Goal: Check status

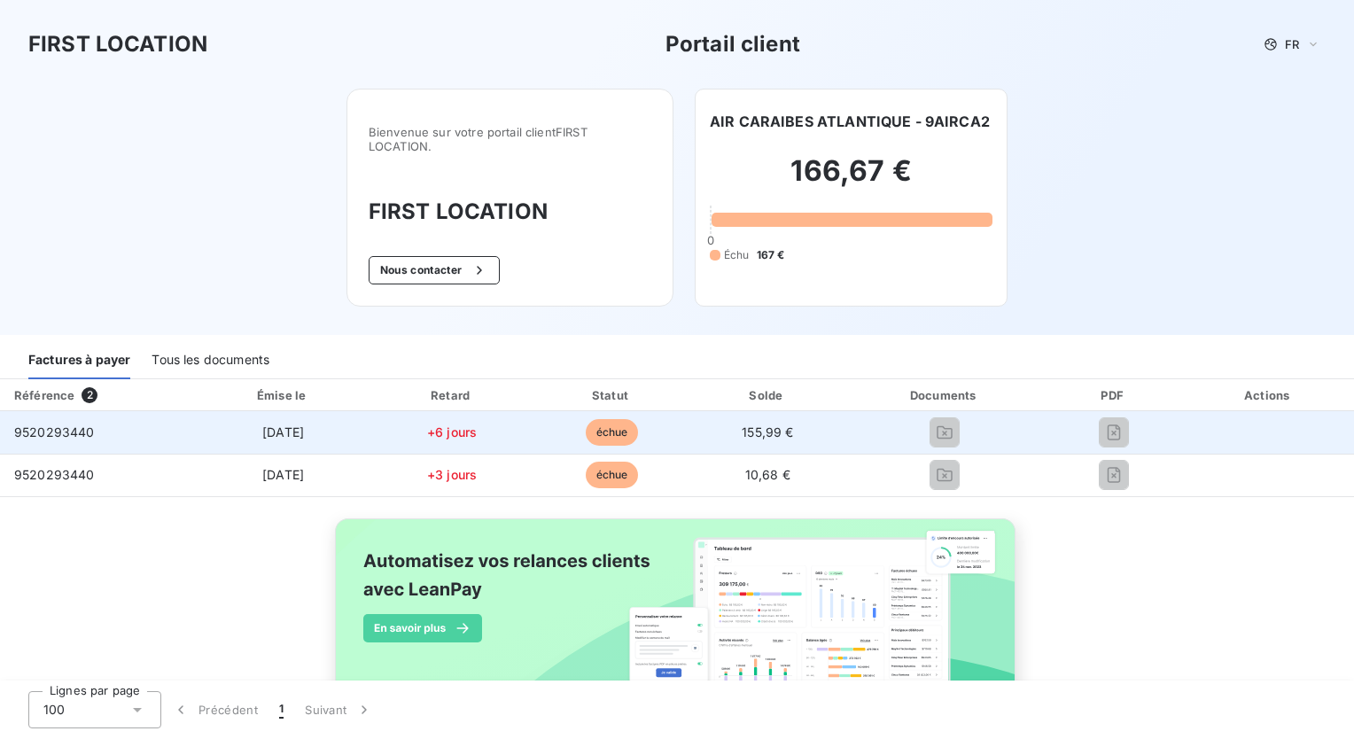
click at [72, 431] on span "9520293440" at bounding box center [54, 431] width 81 height 15
click at [371, 421] on td "+6 jours" at bounding box center [451, 432] width 161 height 43
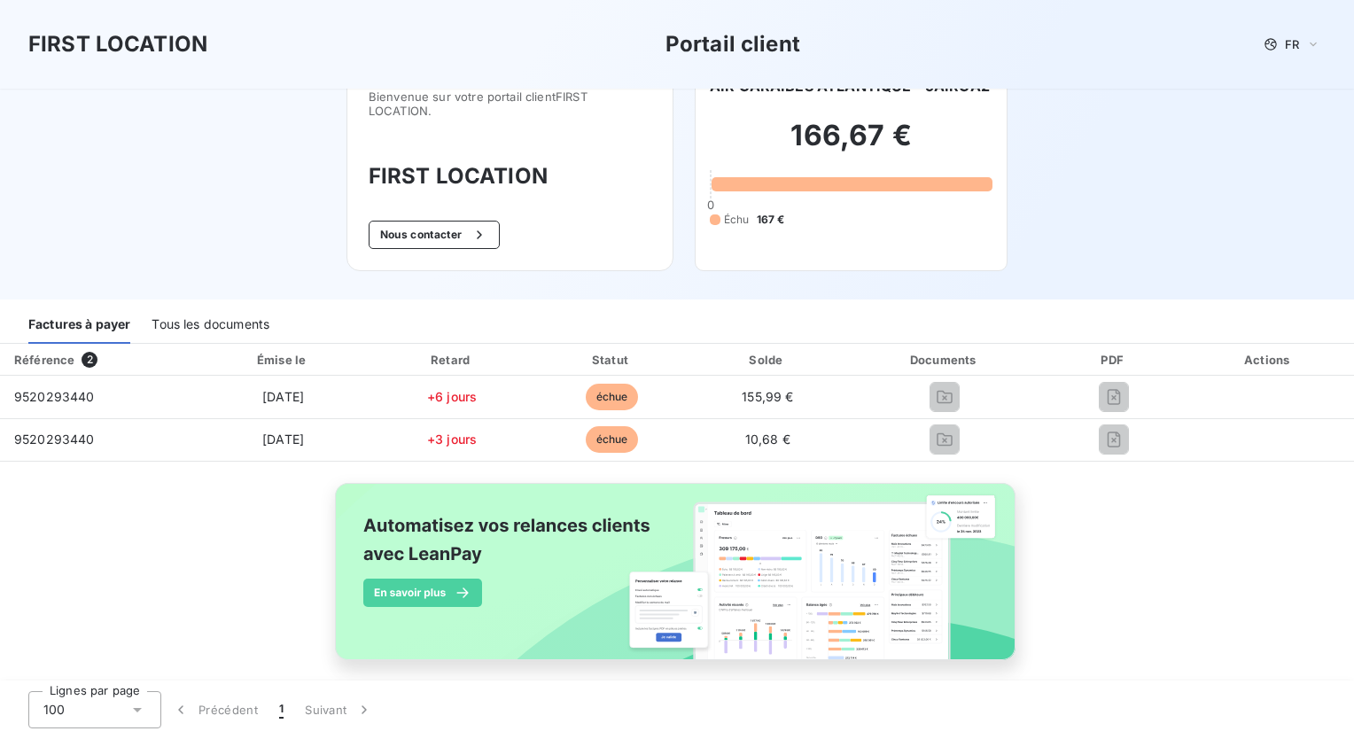
scroll to position [53, 0]
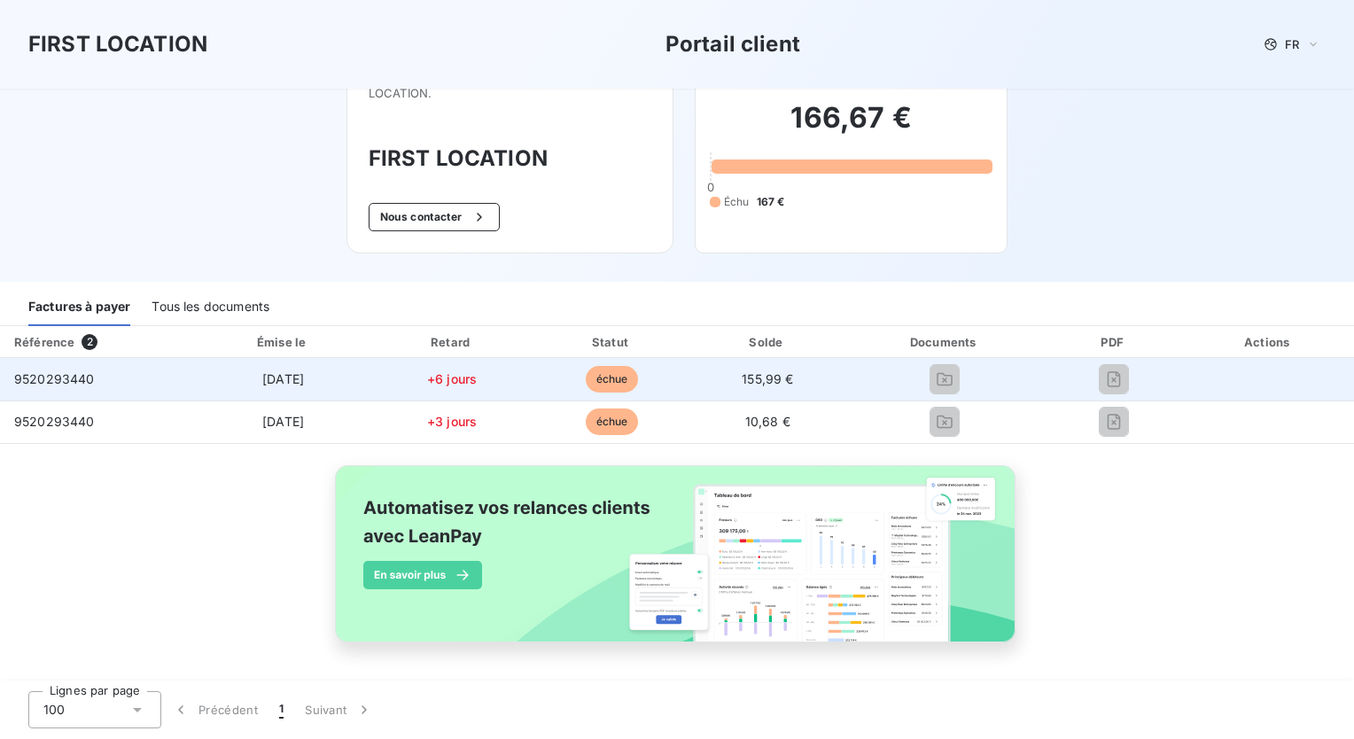
click at [282, 385] on span "[DATE]" at bounding box center [283, 378] width 42 height 15
click at [759, 384] on span "155,99 €" at bounding box center [767, 378] width 51 height 15
click at [612, 373] on span "échue" at bounding box center [612, 379] width 53 height 27
click at [952, 378] on div at bounding box center [945, 379] width 172 height 28
click at [1124, 377] on div at bounding box center [1114, 379] width 110 height 28
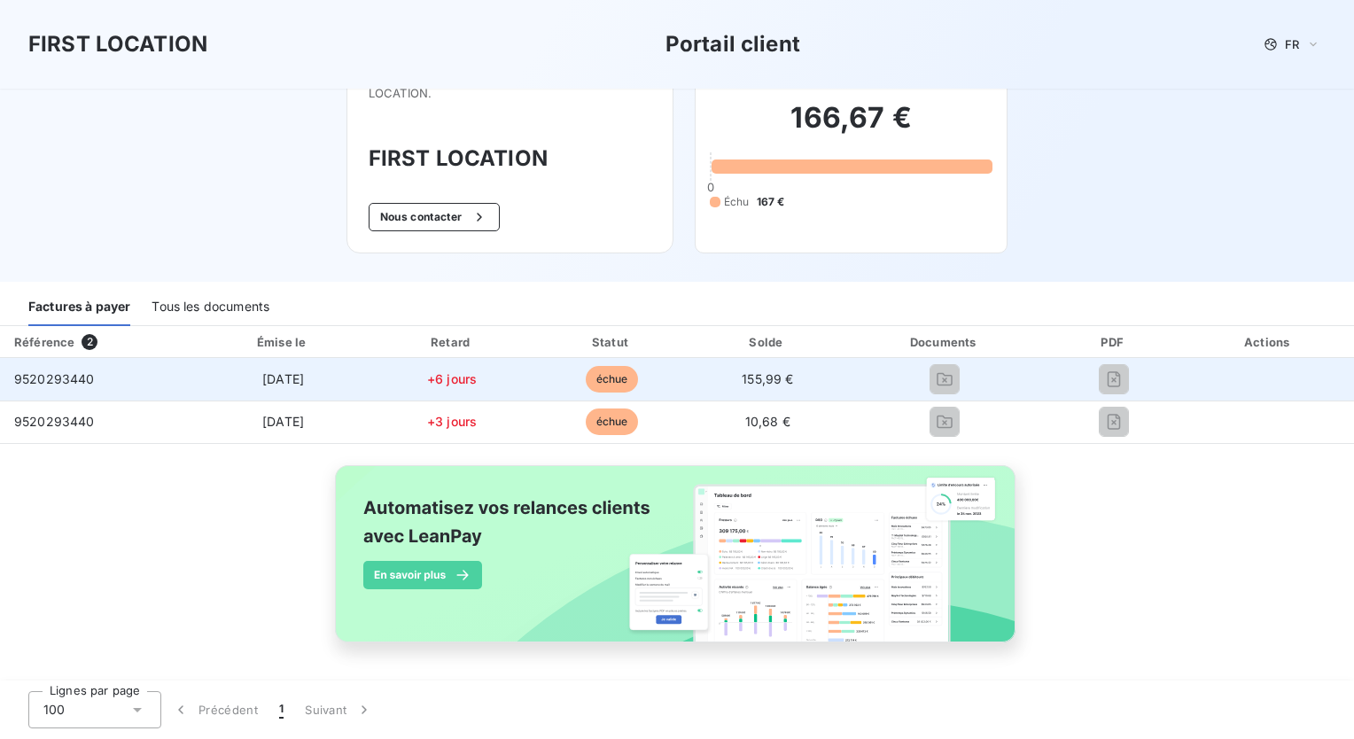
click at [66, 384] on span "9520293440" at bounding box center [54, 378] width 81 height 15
click at [58, 378] on span "9520293440" at bounding box center [54, 378] width 81 height 15
click at [58, 390] on td "9520293440" at bounding box center [97, 379] width 195 height 43
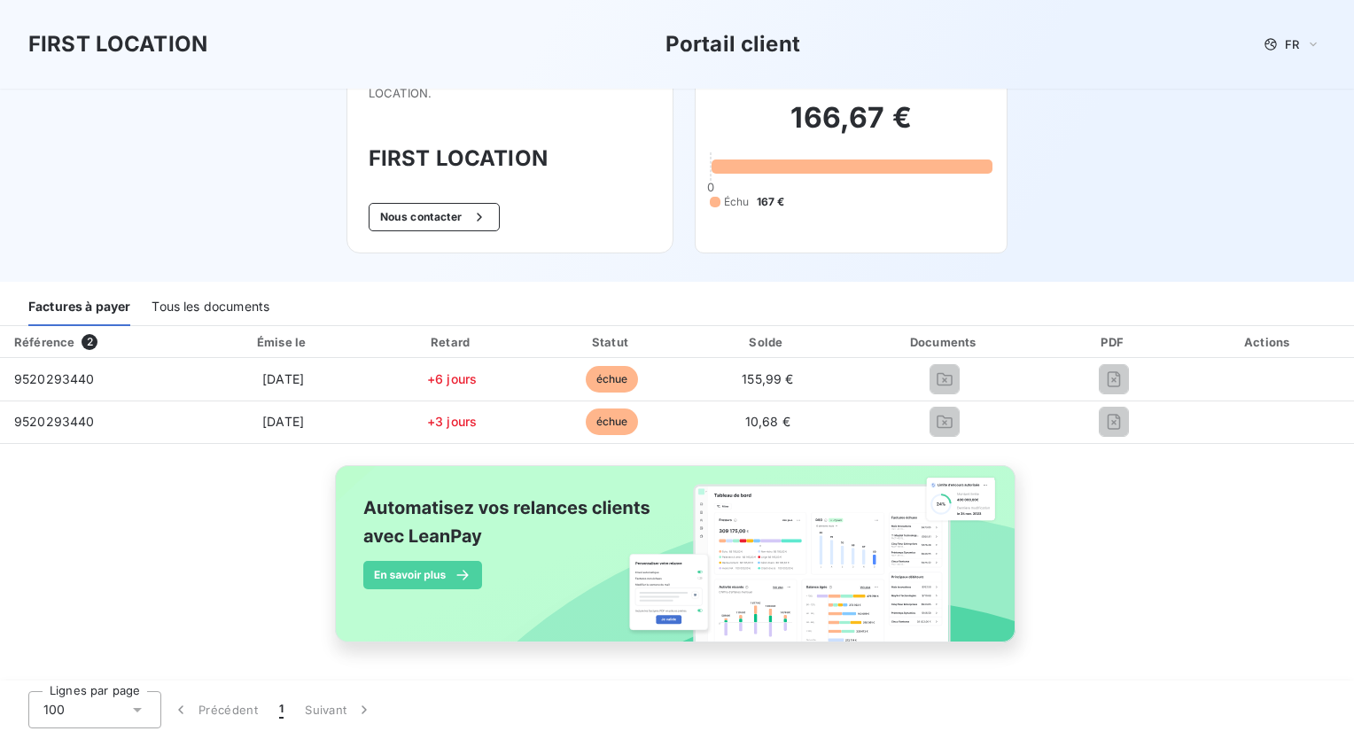
drag, startPoint x: 135, startPoint y: 421, endPoint x: 184, endPoint y: 474, distance: 72.7
click at [136, 423] on td "9520293440" at bounding box center [97, 422] width 195 height 43
click at [221, 303] on div "Tous les documents" at bounding box center [211, 307] width 118 height 37
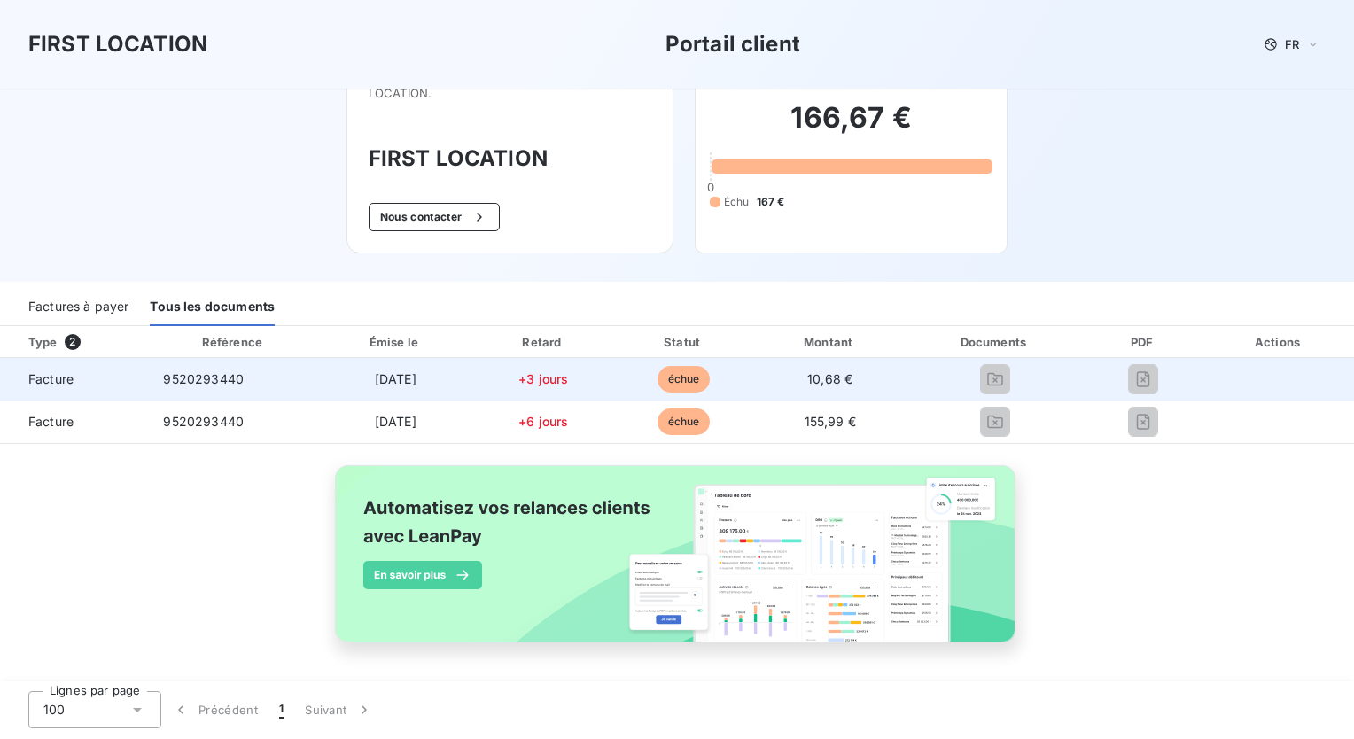
click at [30, 370] on td "Facture" at bounding box center [74, 379] width 149 height 43
click at [43, 383] on span "Facture" at bounding box center [74, 379] width 121 height 18
drag, startPoint x: 43, startPoint y: 383, endPoint x: 236, endPoint y: 385, distance: 192.3
click at [236, 385] on span "9520293440" at bounding box center [203, 378] width 81 height 15
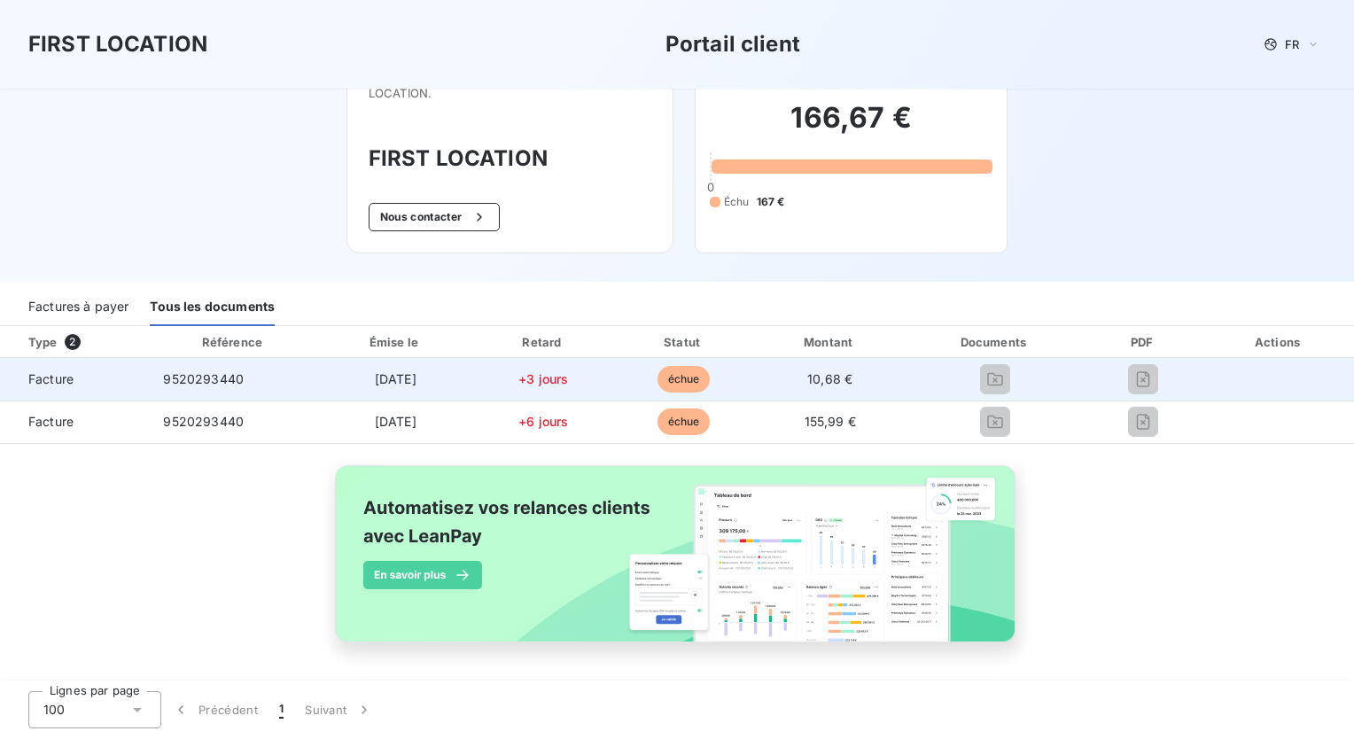
click at [236, 385] on span "9520293440" at bounding box center [203, 378] width 81 height 15
drag, startPoint x: 236, startPoint y: 385, endPoint x: 409, endPoint y: 386, distance: 172.8
click at [409, 386] on span "[DATE]" at bounding box center [396, 378] width 42 height 15
click at [1007, 378] on div at bounding box center [995, 379] width 147 height 28
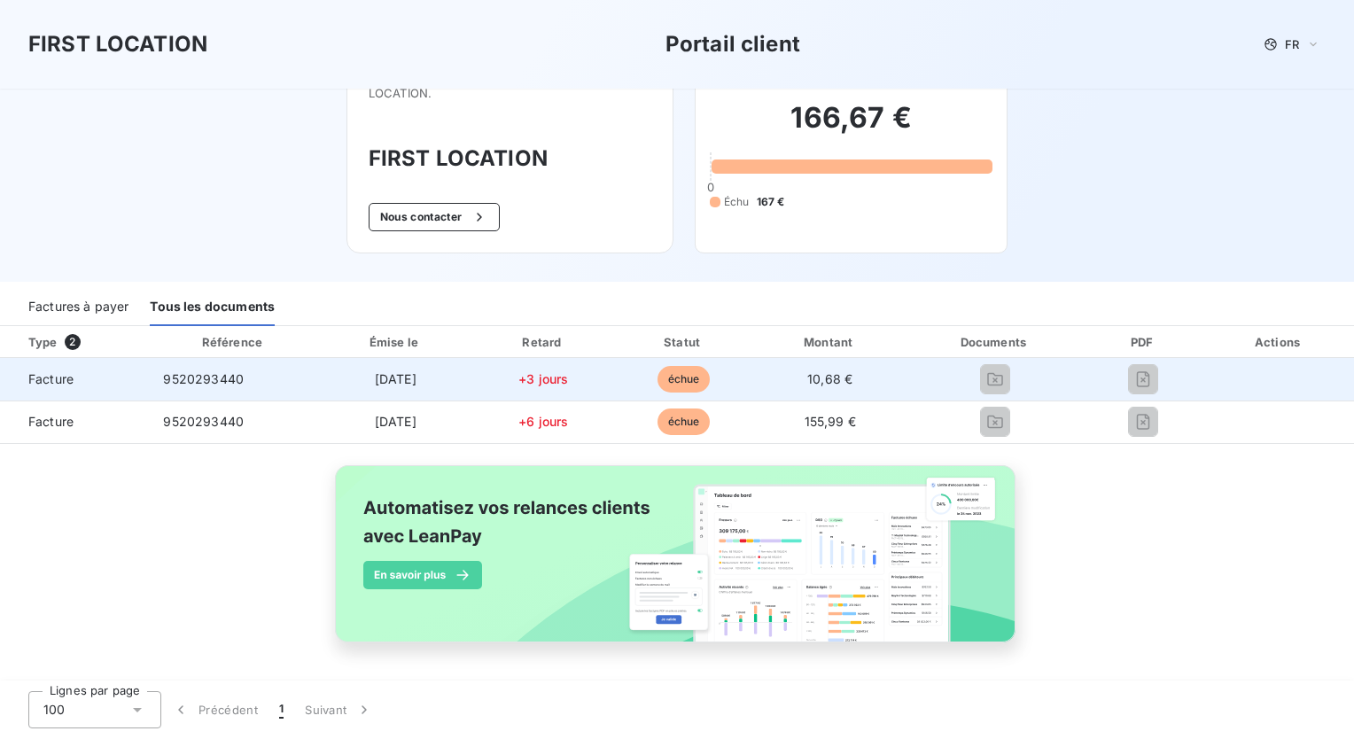
drag, startPoint x: 790, startPoint y: 383, endPoint x: 772, endPoint y: 384, distance: 17.7
click at [789, 384] on td "10,68 €" at bounding box center [830, 379] width 154 height 43
click at [663, 379] on span "échue" at bounding box center [684, 379] width 53 height 27
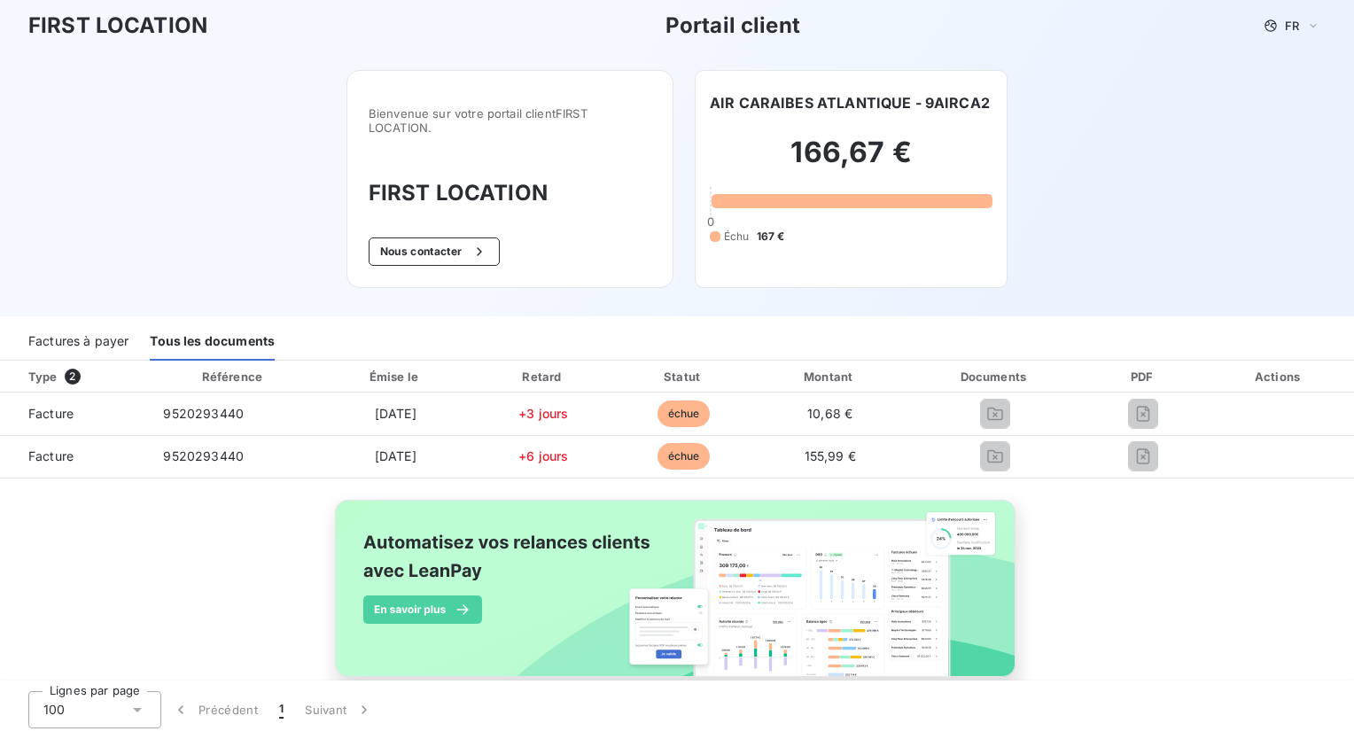
scroll to position [0, 0]
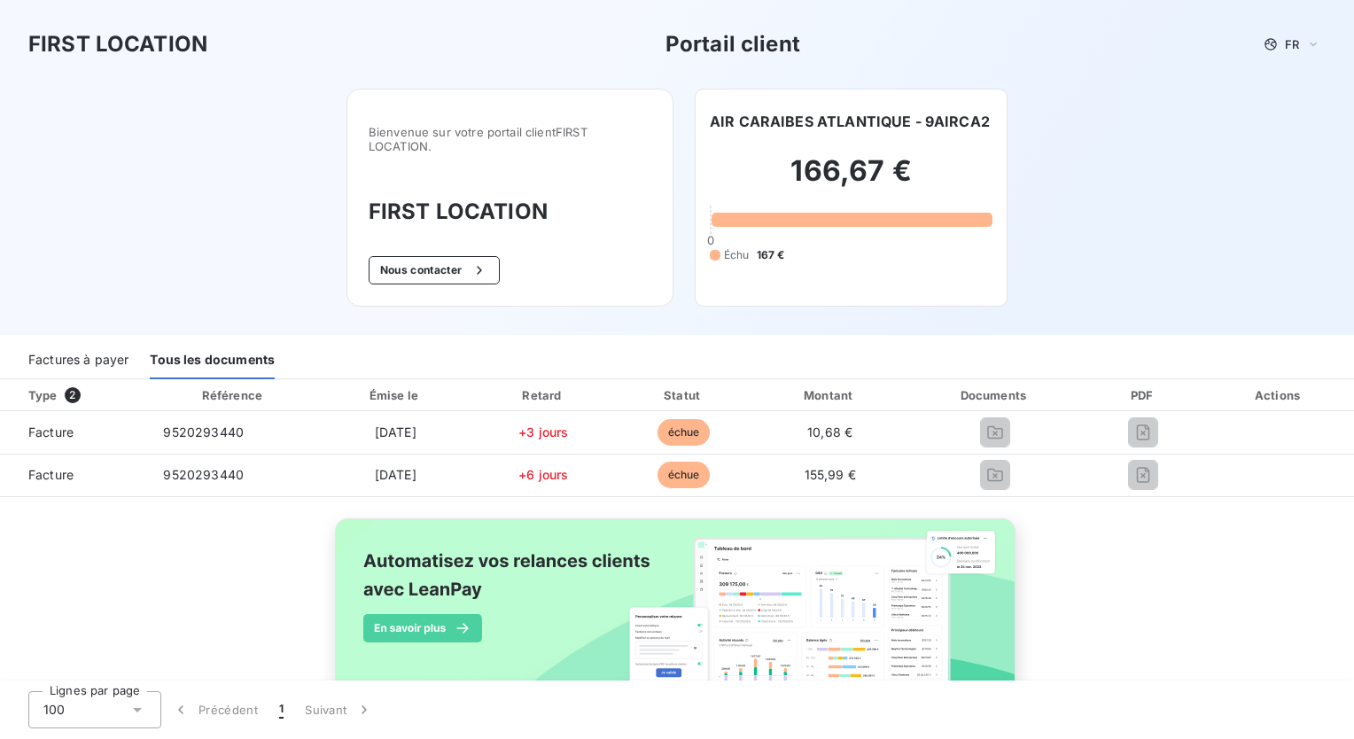
click at [831, 143] on div "166,67 € 0 Échu 167 €" at bounding box center [851, 208] width 283 height 152
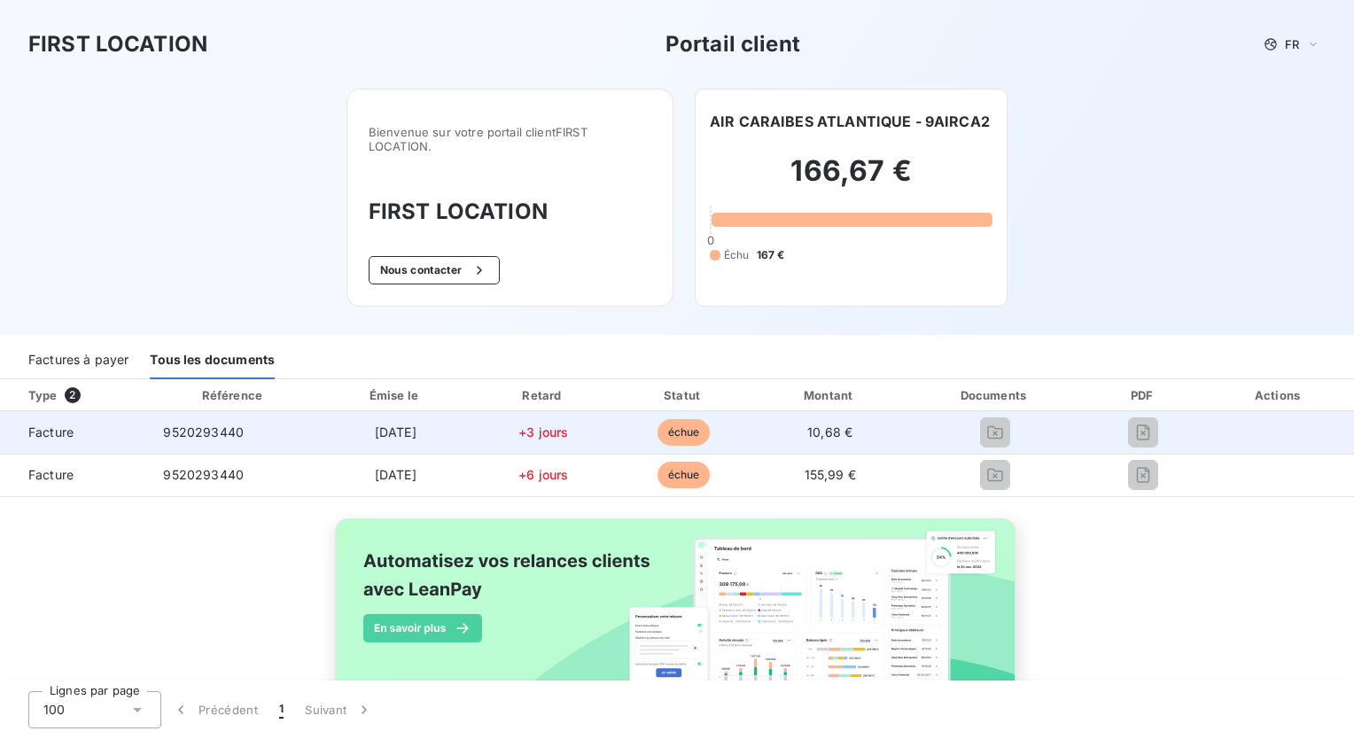
click at [1258, 441] on td at bounding box center [1279, 432] width 150 height 43
click at [829, 452] on td "10,68 €" at bounding box center [830, 432] width 154 height 43
